Goal: Task Accomplishment & Management: Use online tool/utility

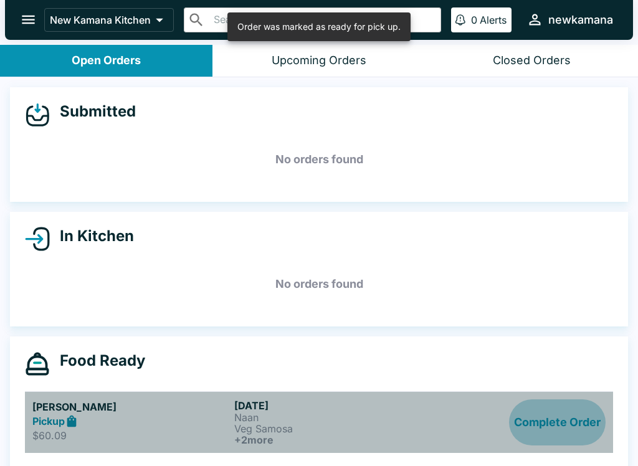
click at [585, 427] on button "Complete Order" at bounding box center [557, 422] width 97 height 46
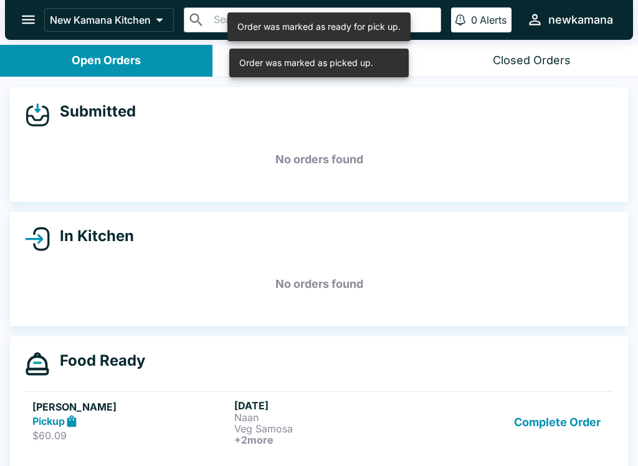
click at [590, 422] on button "Complete Order" at bounding box center [557, 422] width 97 height 46
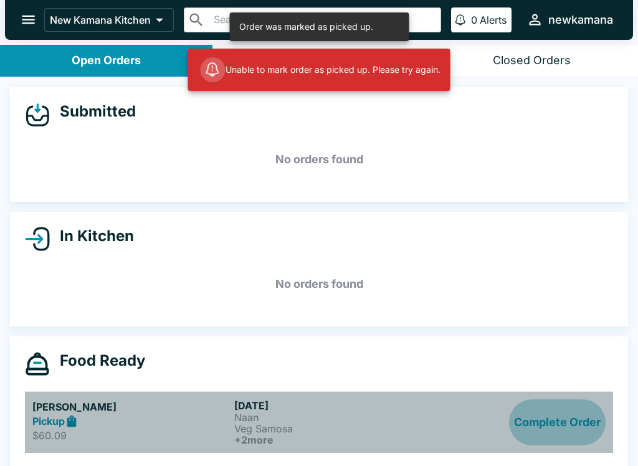
click at [596, 424] on button "Complete Order" at bounding box center [557, 422] width 97 height 46
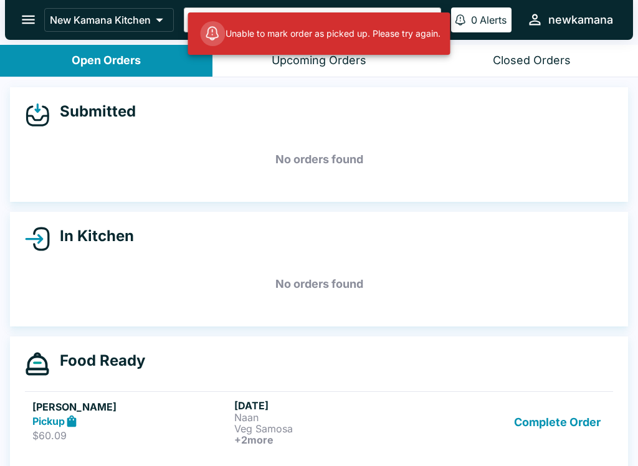
click at [598, 425] on button "Complete Order" at bounding box center [557, 422] width 97 height 46
click at [596, 423] on button "Complete Order" at bounding box center [557, 422] width 97 height 46
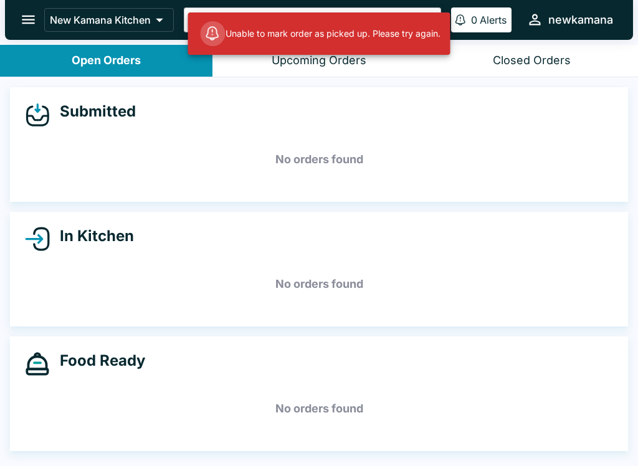
click at [595, 423] on h5 "No orders found" at bounding box center [319, 408] width 588 height 45
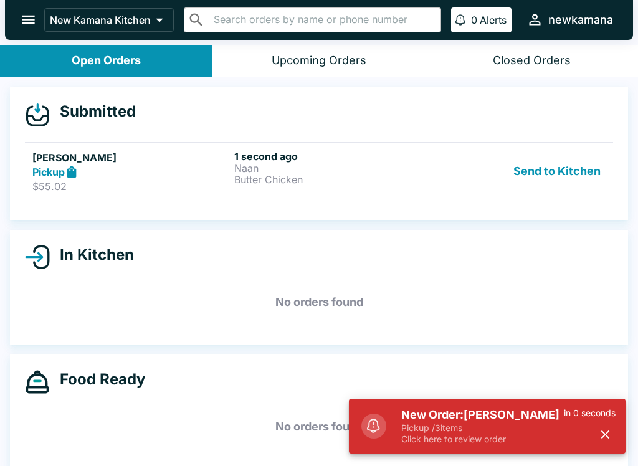
scroll to position [2, 0]
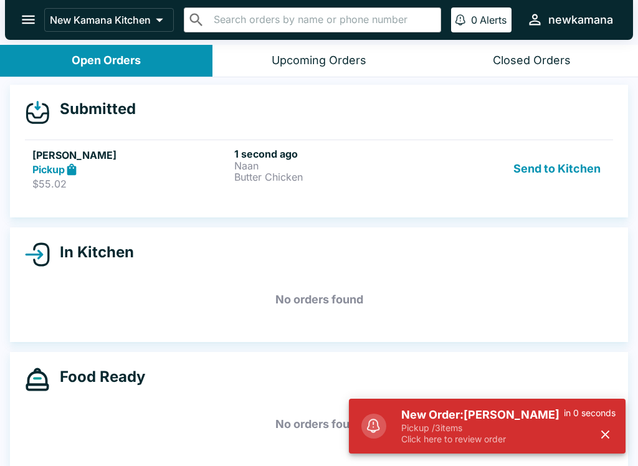
click at [573, 172] on button "Send to Kitchen" at bounding box center [556, 169] width 97 height 43
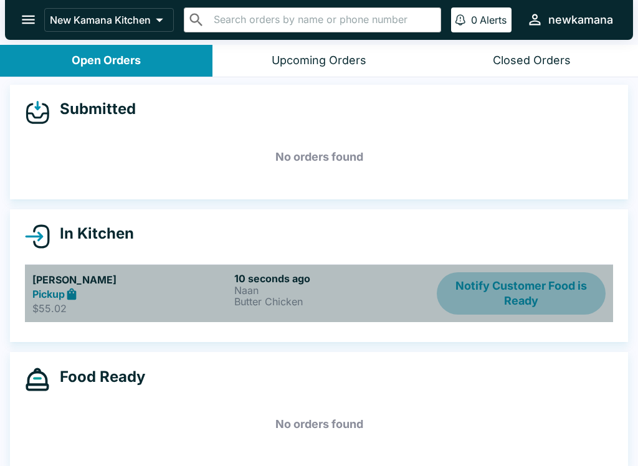
click at [544, 293] on button "Notify Customer Food is Ready" at bounding box center [520, 293] width 169 height 43
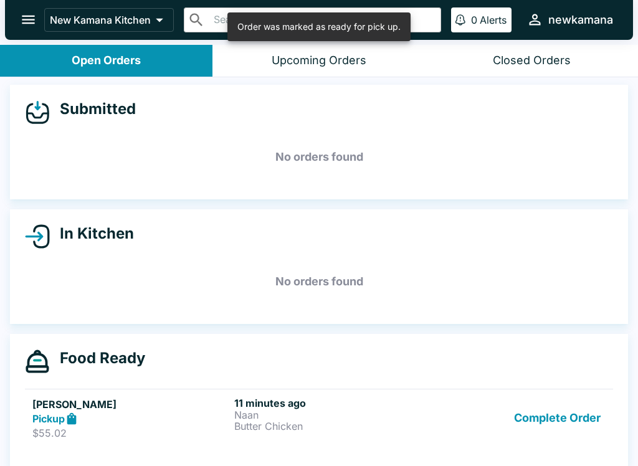
click at [582, 410] on button "Complete Order" at bounding box center [557, 418] width 97 height 43
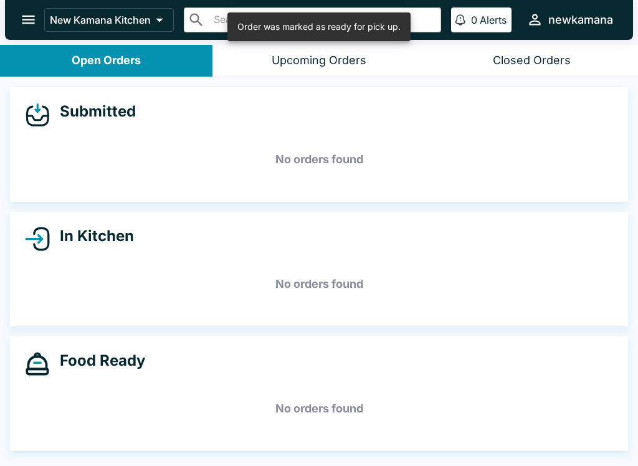
scroll to position [0, 0]
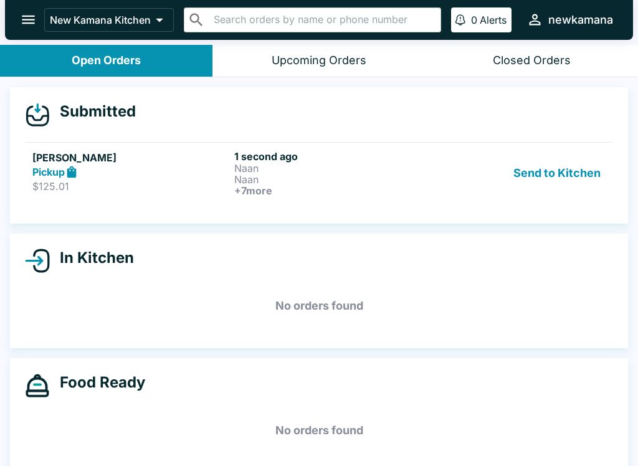
click at [208, 180] on p "$125.01" at bounding box center [130, 186] width 197 height 12
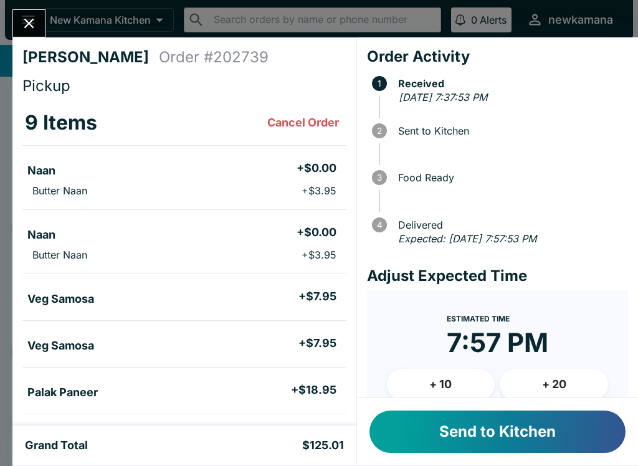
click at [557, 431] on button "Send to Kitchen" at bounding box center [497, 431] width 256 height 42
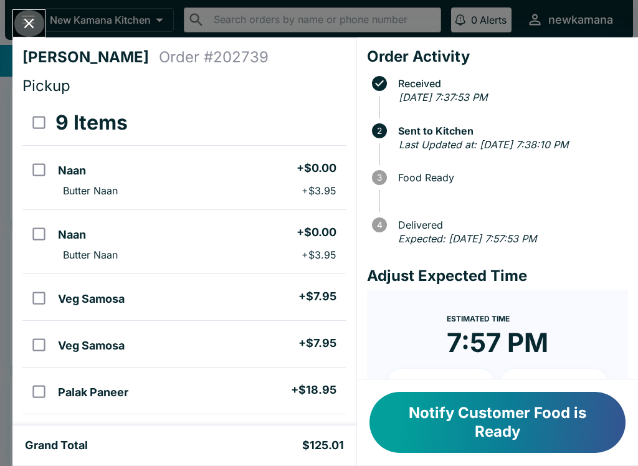
click at [31, 16] on icon "Close" at bounding box center [29, 23] width 17 height 17
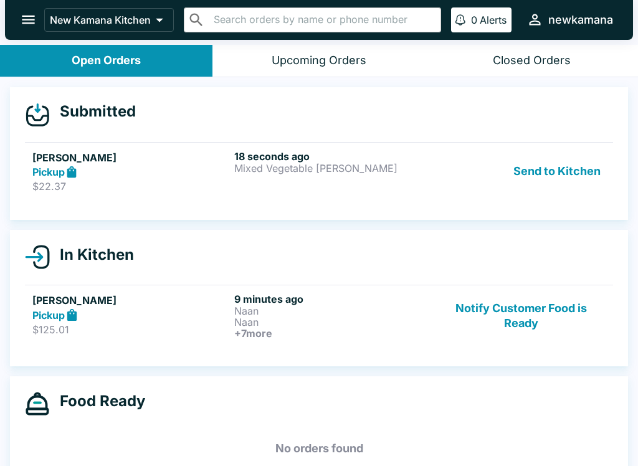
click at [591, 171] on button "Send to Kitchen" at bounding box center [556, 171] width 97 height 43
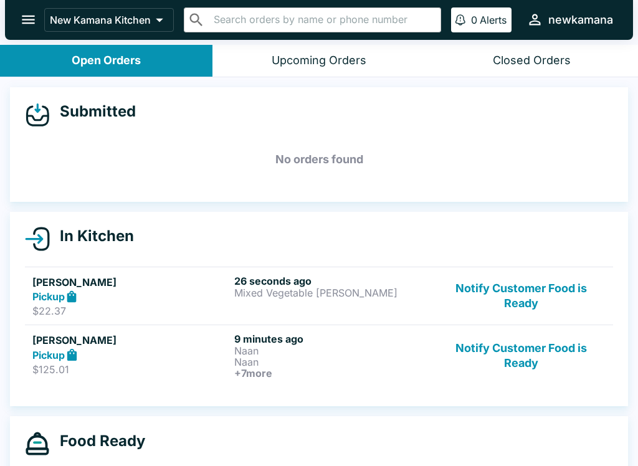
click at [554, 338] on button "Notify Customer Food is Ready" at bounding box center [520, 355] width 169 height 46
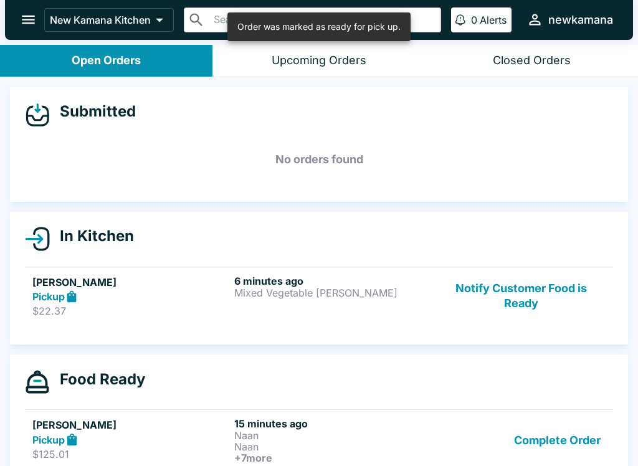
click at [590, 447] on button "Complete Order" at bounding box center [557, 440] width 97 height 46
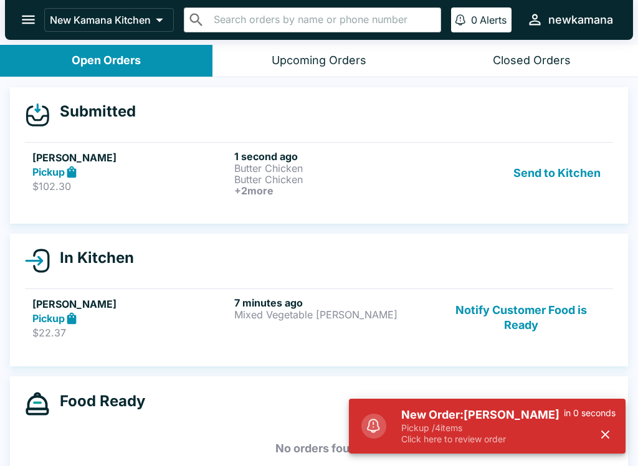
click at [519, 418] on h5 "New Order: [PERSON_NAME]" at bounding box center [482, 414] width 163 height 15
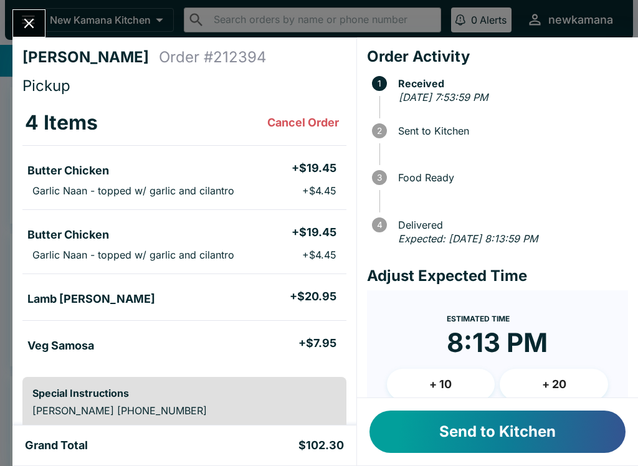
click at [529, 441] on button "Send to Kitchen" at bounding box center [497, 431] width 256 height 42
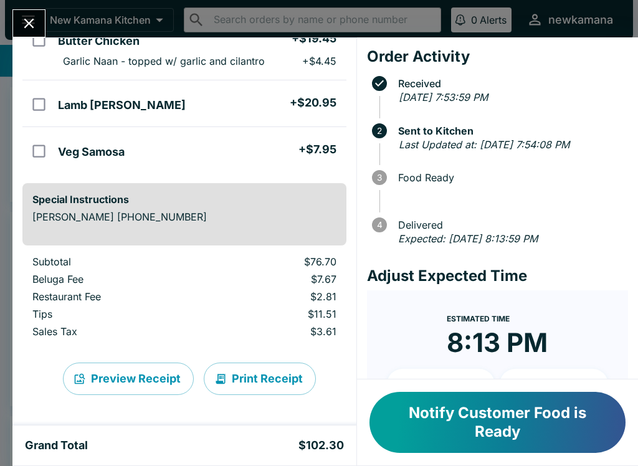
scroll to position [194, 0]
click at [35, 21] on icon "Close" at bounding box center [29, 23] width 17 height 17
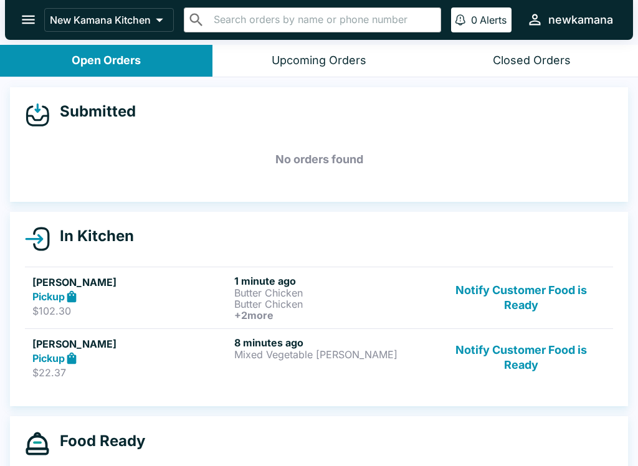
click at [524, 348] on button "Notify Customer Food is Ready" at bounding box center [520, 357] width 169 height 43
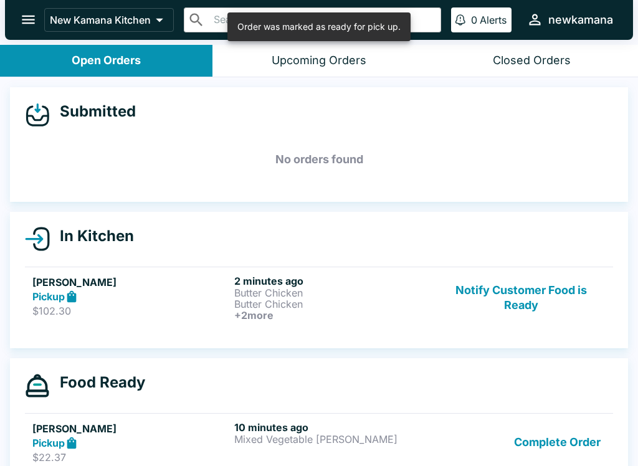
click at [583, 438] on button "Complete Order" at bounding box center [557, 442] width 97 height 43
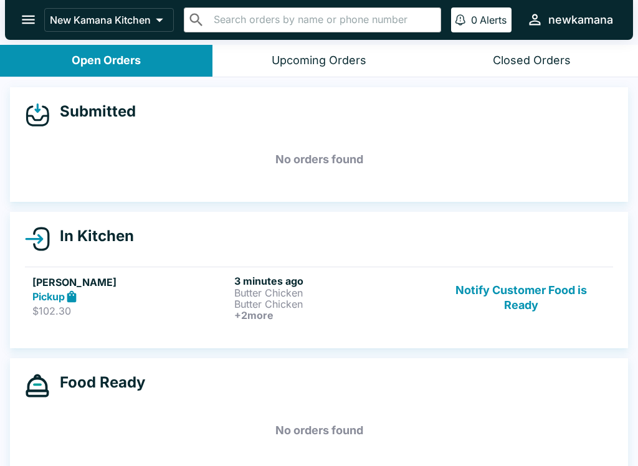
click at [551, 282] on button "Notify Customer Food is Ready" at bounding box center [520, 298] width 169 height 46
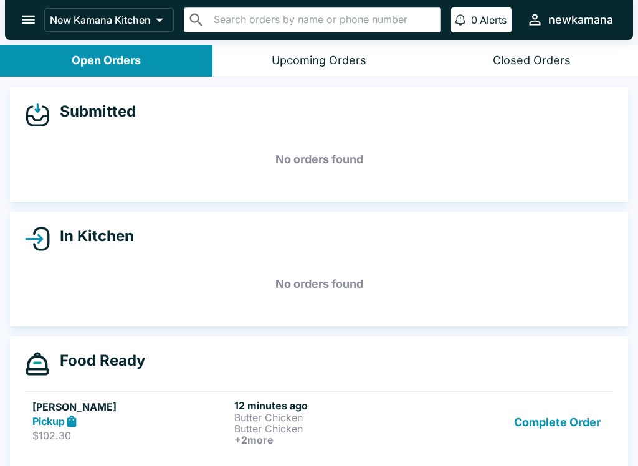
click at [563, 434] on button "Complete Order" at bounding box center [557, 422] width 97 height 46
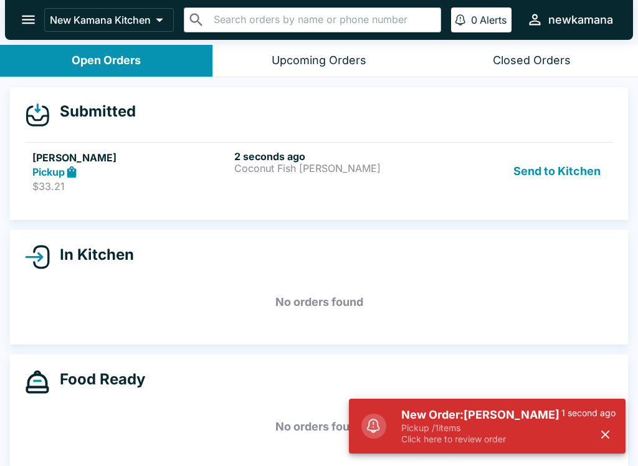
click at [550, 174] on button "Send to Kitchen" at bounding box center [556, 171] width 97 height 43
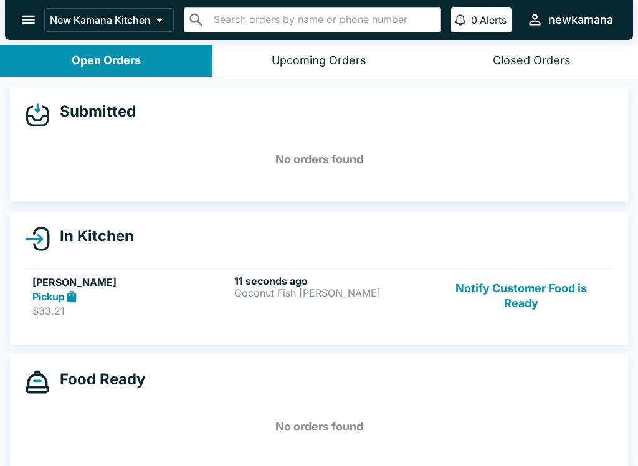
click at [544, 306] on button "Notify Customer Food is Ready" at bounding box center [520, 296] width 169 height 43
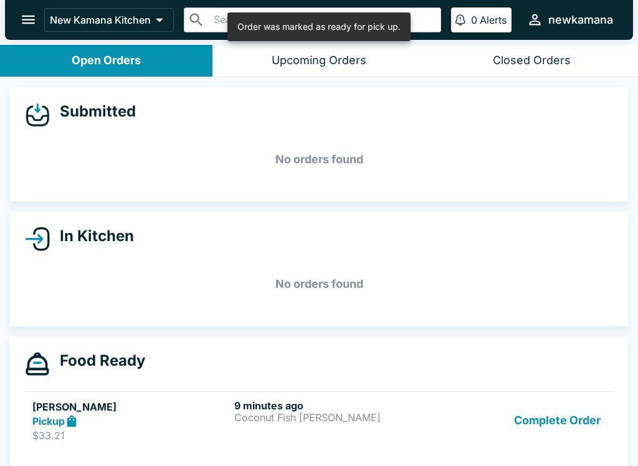
click at [593, 430] on button "Complete Order" at bounding box center [557, 420] width 97 height 43
